Goal: Information Seeking & Learning: Learn about a topic

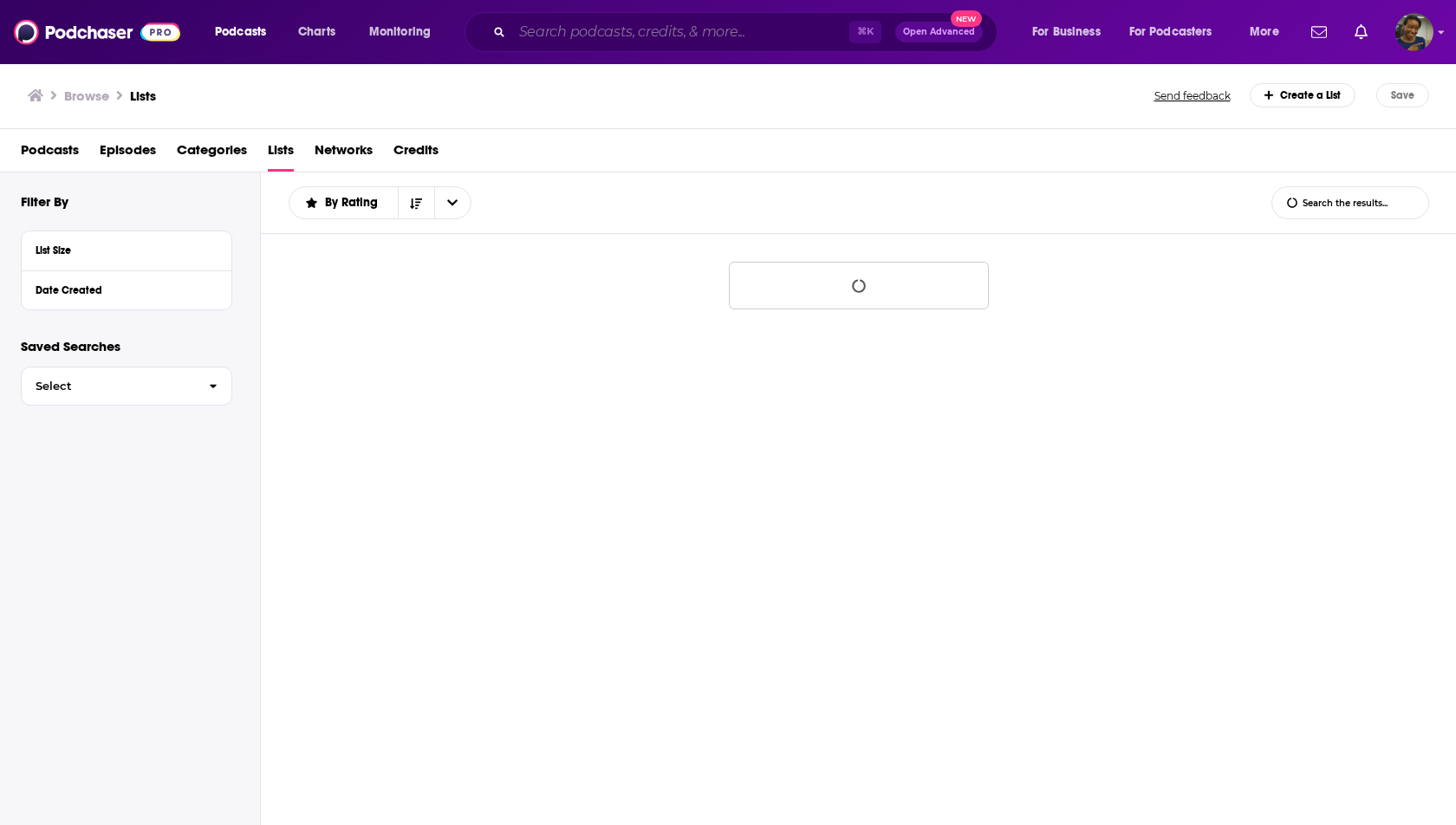
click at [814, 29] on input "Search podcasts, credits, & more..." at bounding box center [681, 31] width 337 height 28
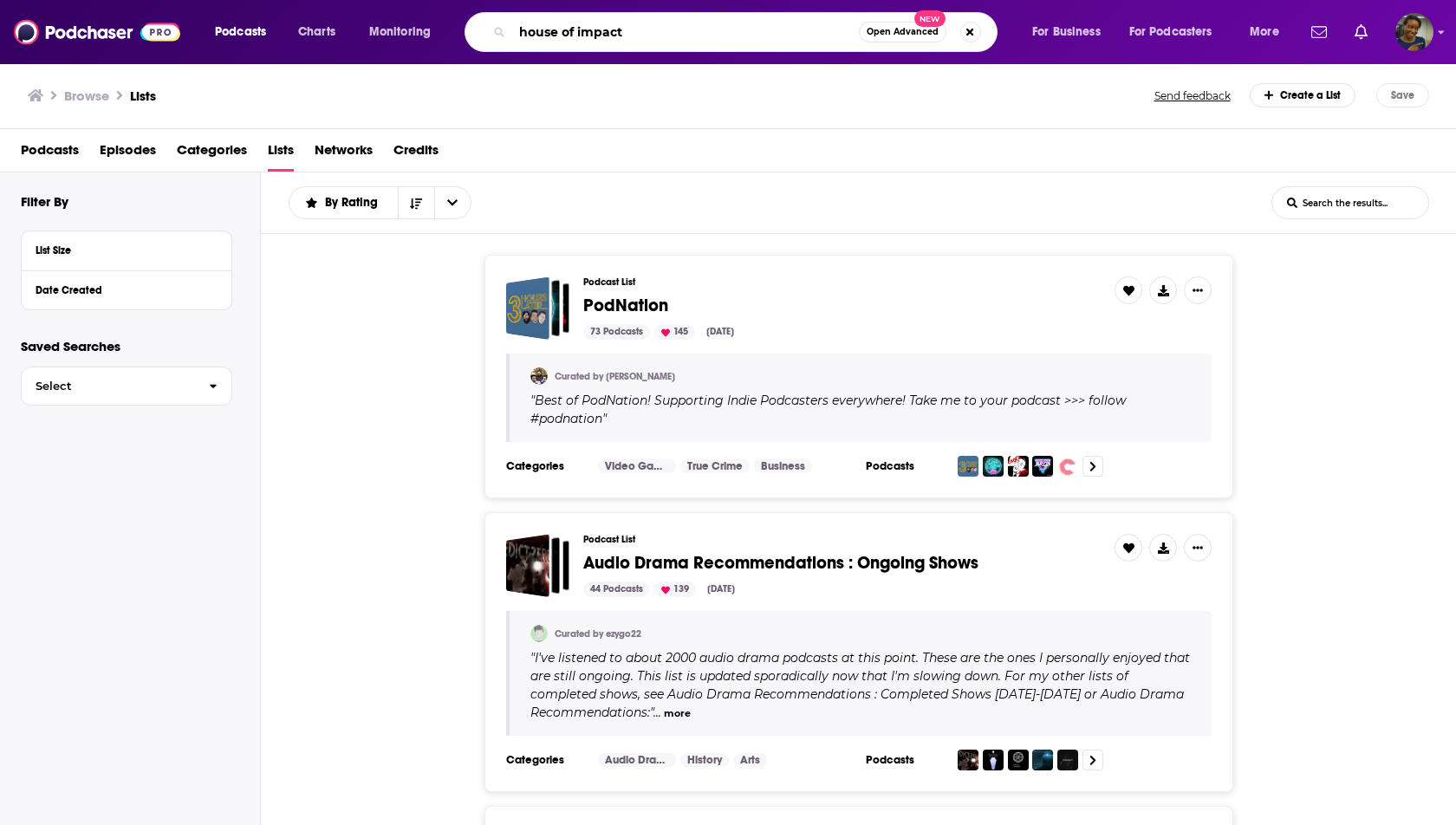
type input "house of impact"
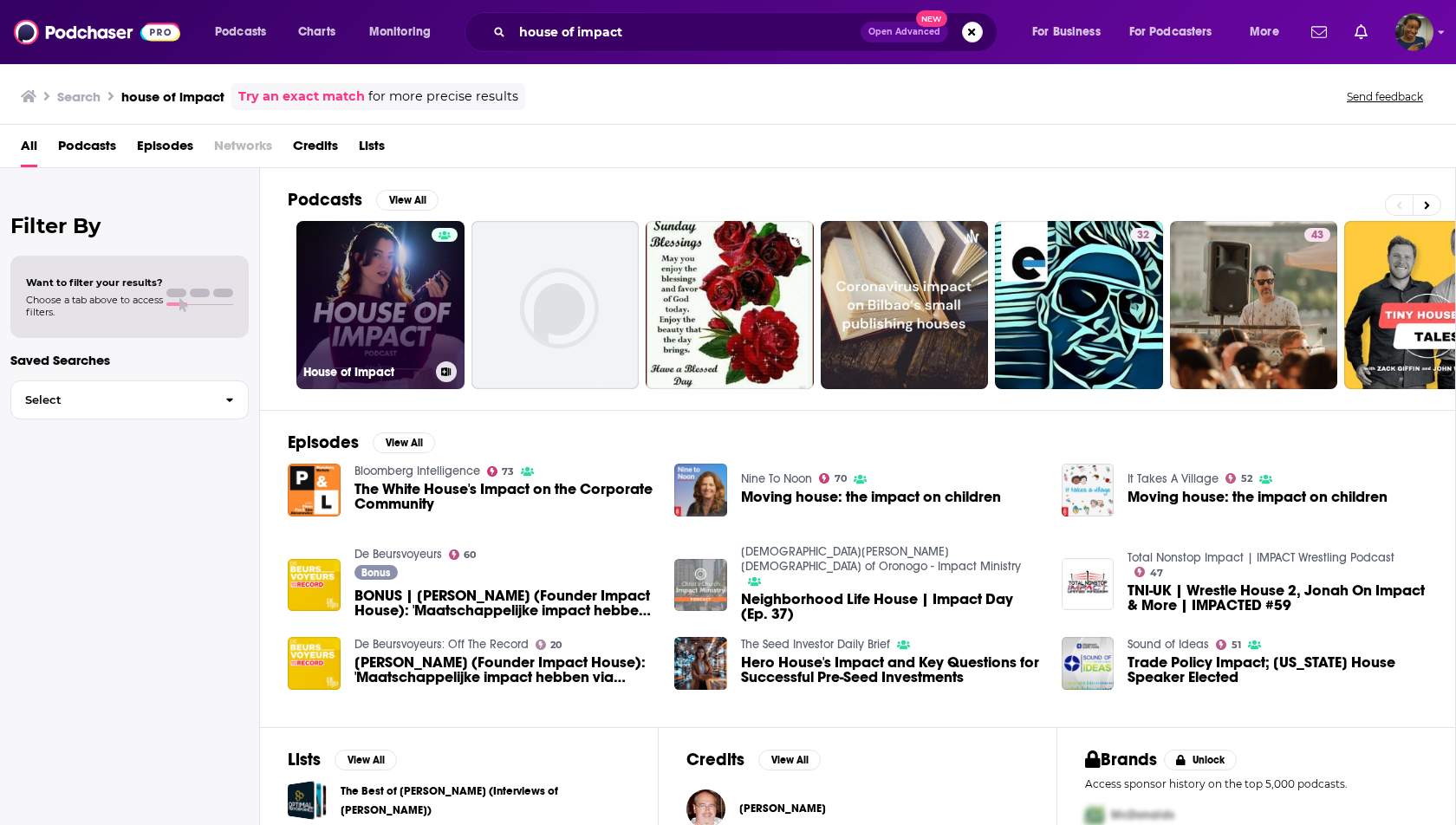
click at [390, 300] on link "House of Impact" at bounding box center [381, 305] width 168 height 168
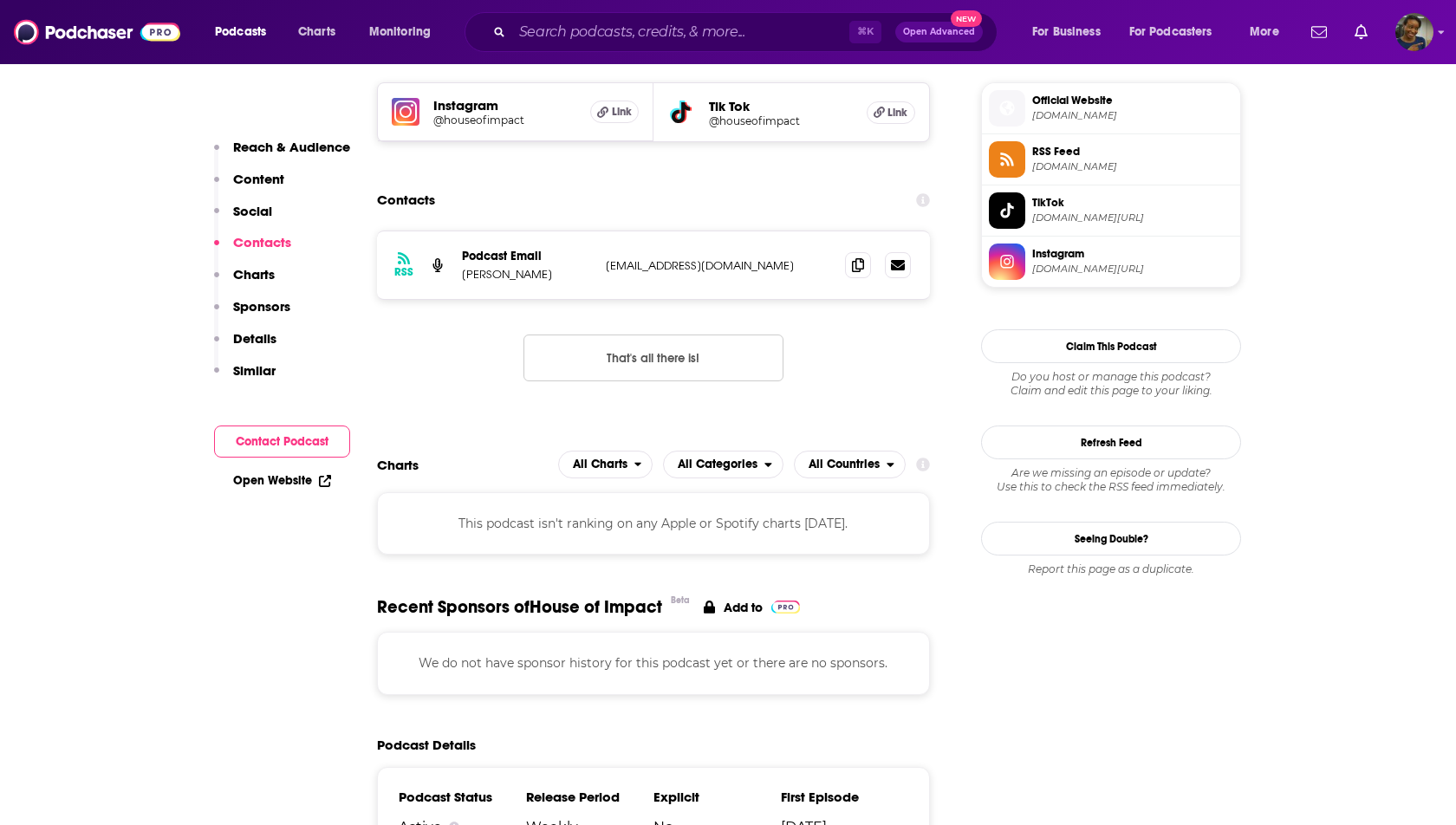
scroll to position [1250, 0]
